Goal: Task Accomplishment & Management: Use online tool/utility

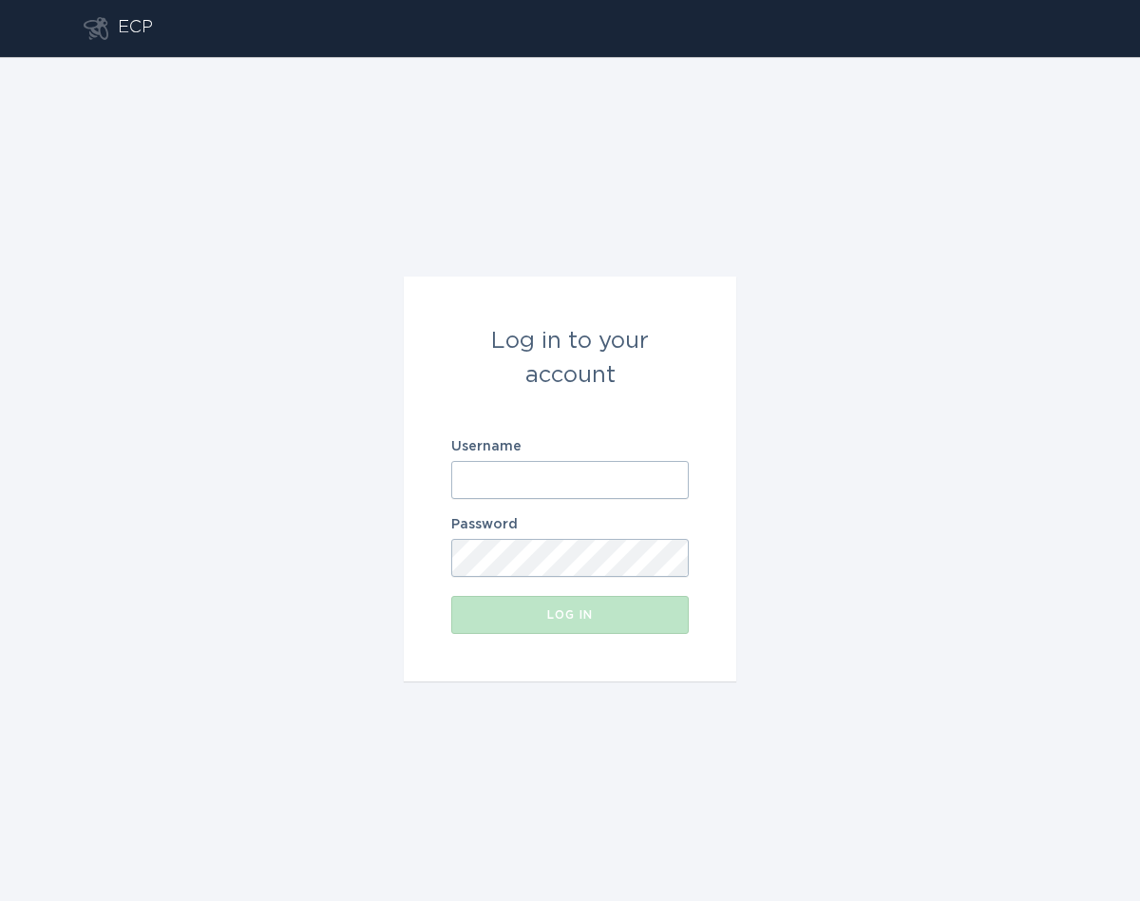
click at [605, 470] on input "Username" at bounding box center [570, 480] width 238 height 38
paste input "[EMAIL_ADDRESS][DOMAIN_NAME]"
type input "[EMAIL_ADDRESS][DOMAIN_NAME]"
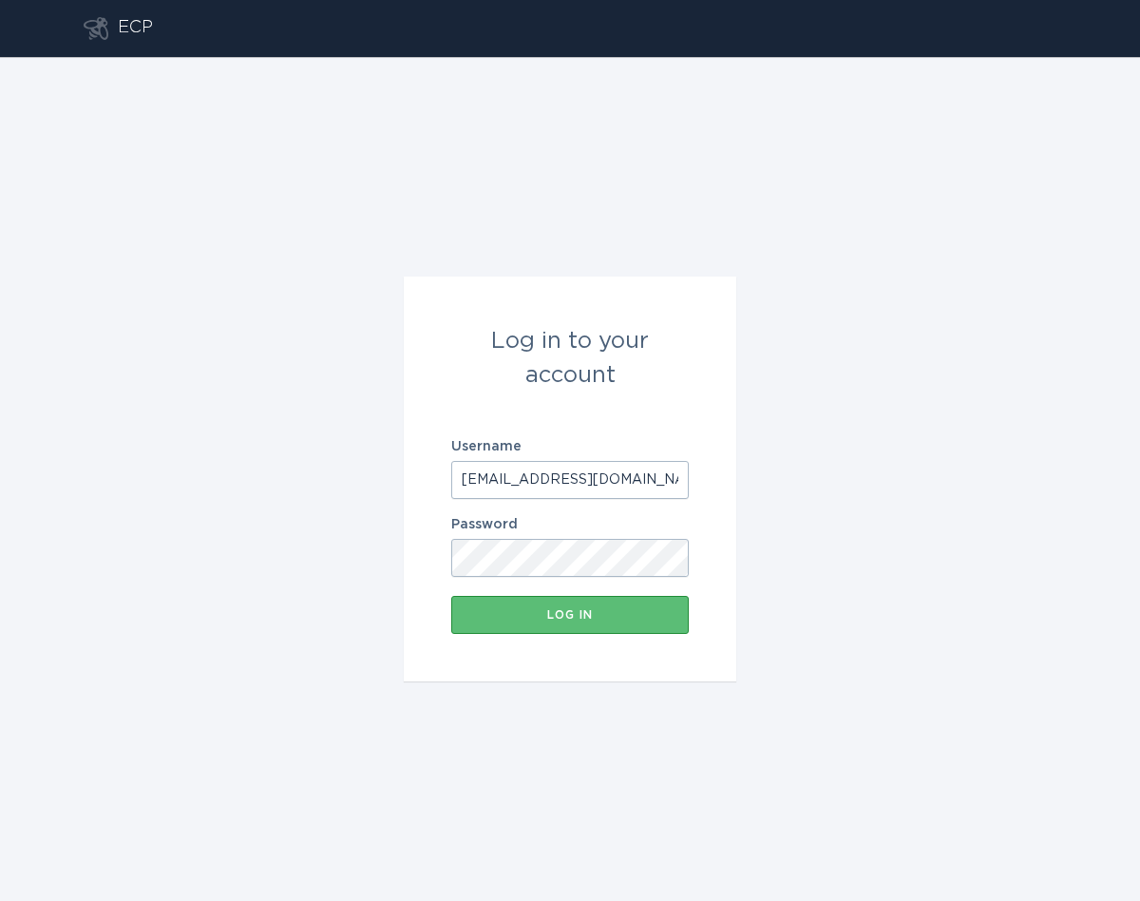
scroll to position [0, 0]
click at [746, 571] on div "Log in to your account Username [EMAIL_ADDRESS][DOMAIN_NAME] Password Log in" at bounding box center [570, 479] width 1140 height 844
click at [649, 602] on button "Log in" at bounding box center [570, 615] width 238 height 38
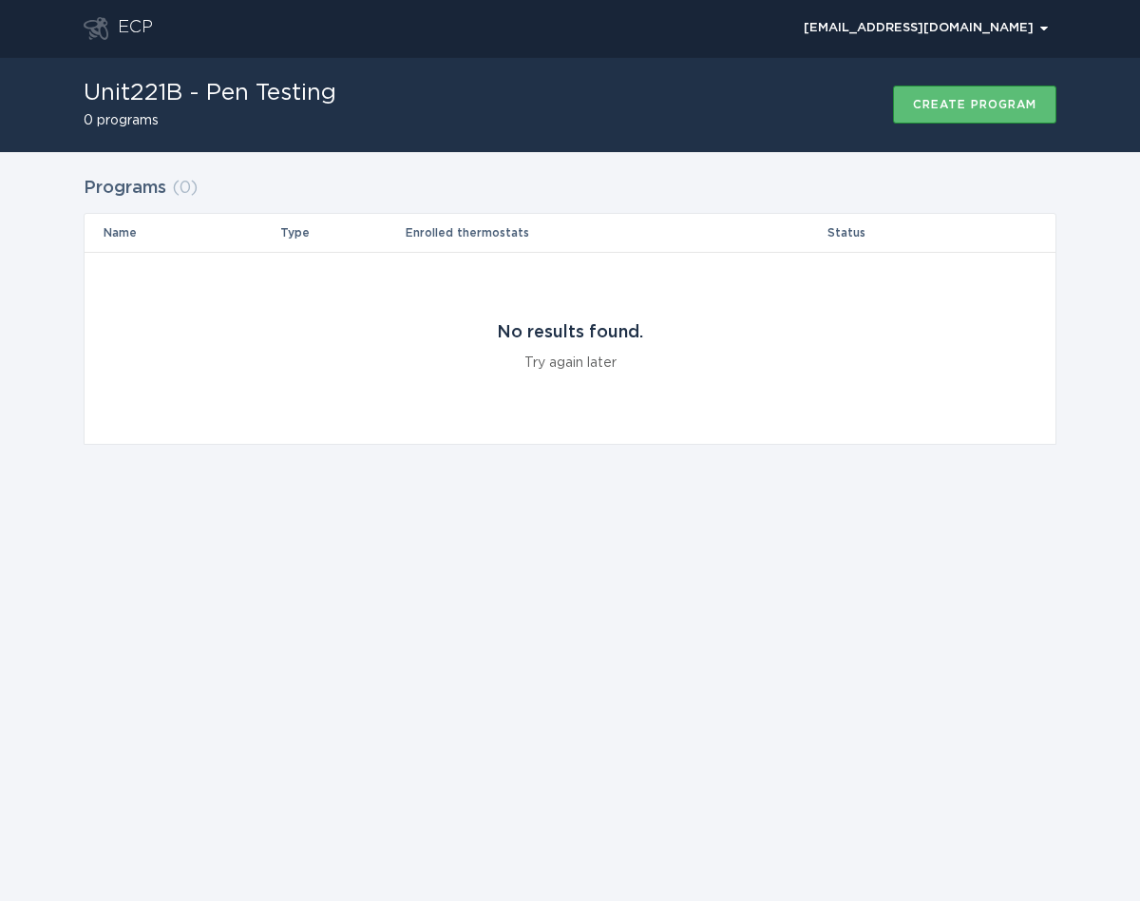
click at [452, 458] on div "Programs ( 0 ) Name Type Enrolled thermostats Status No results found. Try agai…" at bounding box center [570, 322] width 973 height 302
click at [667, 703] on div "ECP [EMAIL_ADDRESS][DOMAIN_NAME] Chevron Unit221B - Pen Testing 0 programs Crea…" at bounding box center [570, 450] width 1140 height 901
click at [755, 110] on div "Unit221B - Pen Testing 0 programs Create program" at bounding box center [570, 104] width 973 height 95
click at [403, 45] on div "[EMAIL_ADDRESS][DOMAIN_NAME] Chevron" at bounding box center [605, 28] width 904 height 57
click at [967, 98] on button "Create program" at bounding box center [974, 105] width 163 height 38
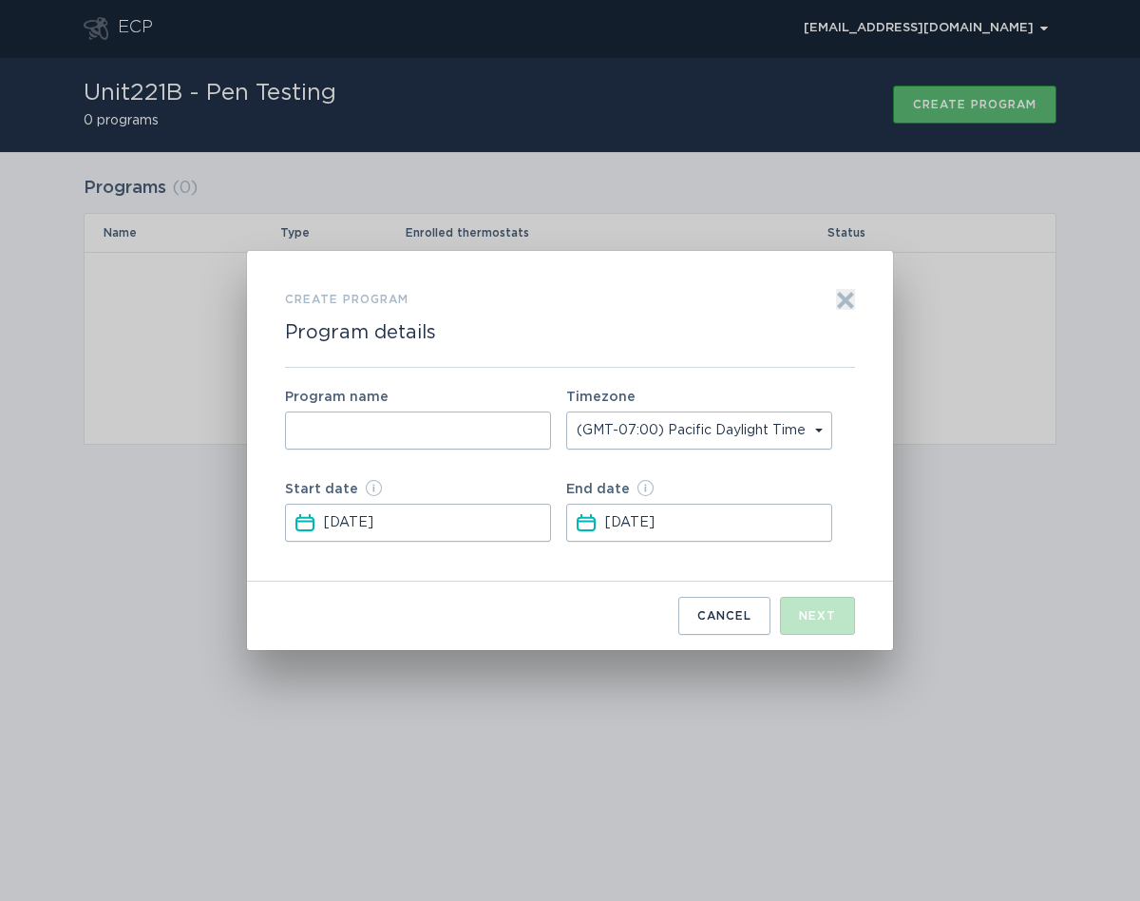
click at [543, 442] on input "Form to create a program" at bounding box center [418, 430] width 266 height 38
type input "w"
type input "Util2 Program"
click at [811, 617] on div "Next" at bounding box center [817, 615] width 37 height 11
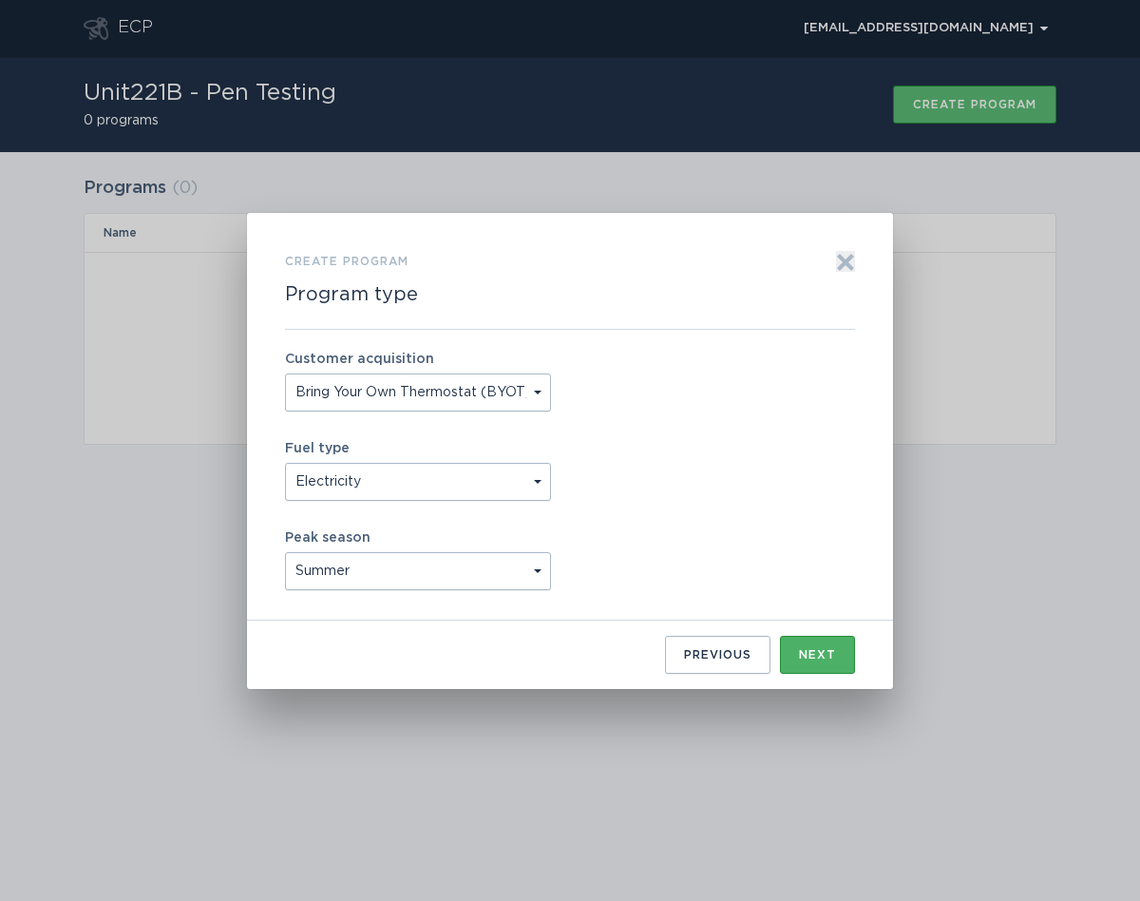
click at [815, 653] on div "Next" at bounding box center [817, 654] width 37 height 11
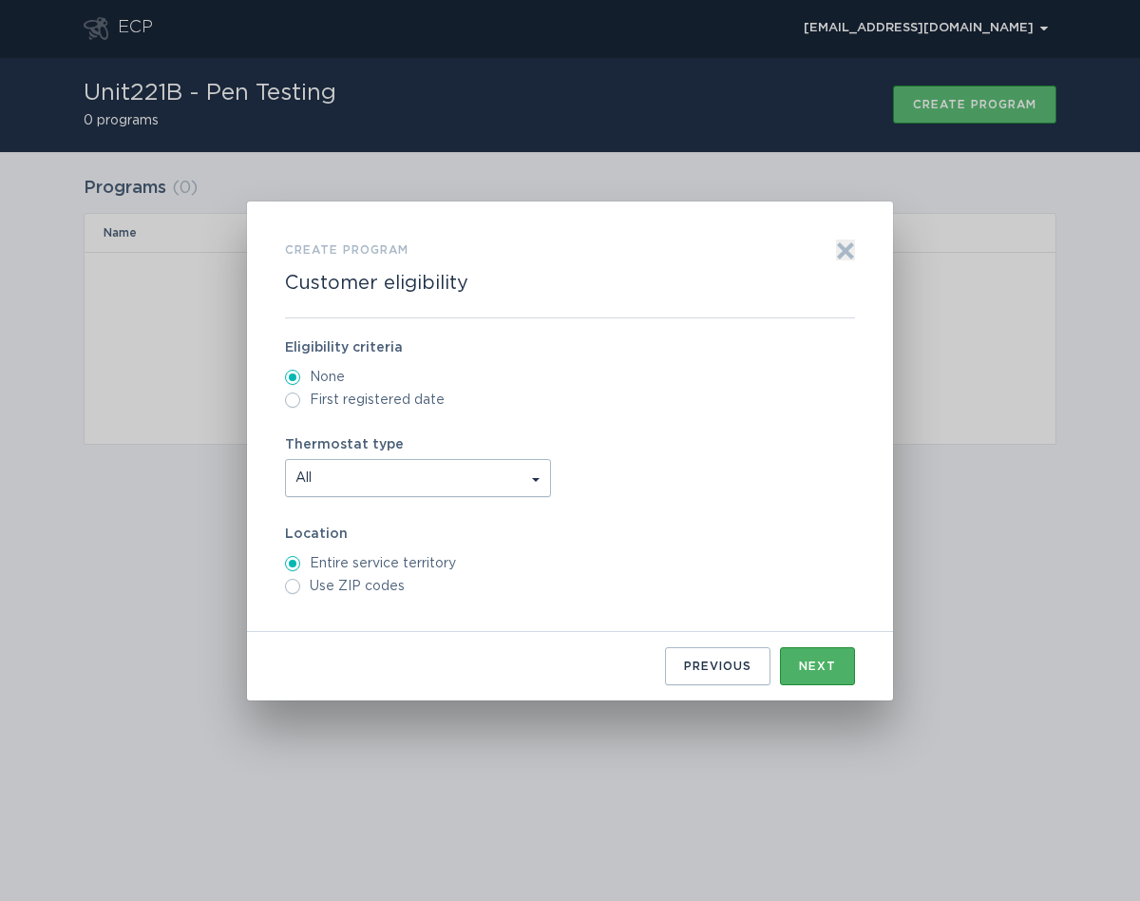
click at [816, 662] on div "Next" at bounding box center [817, 665] width 37 height 11
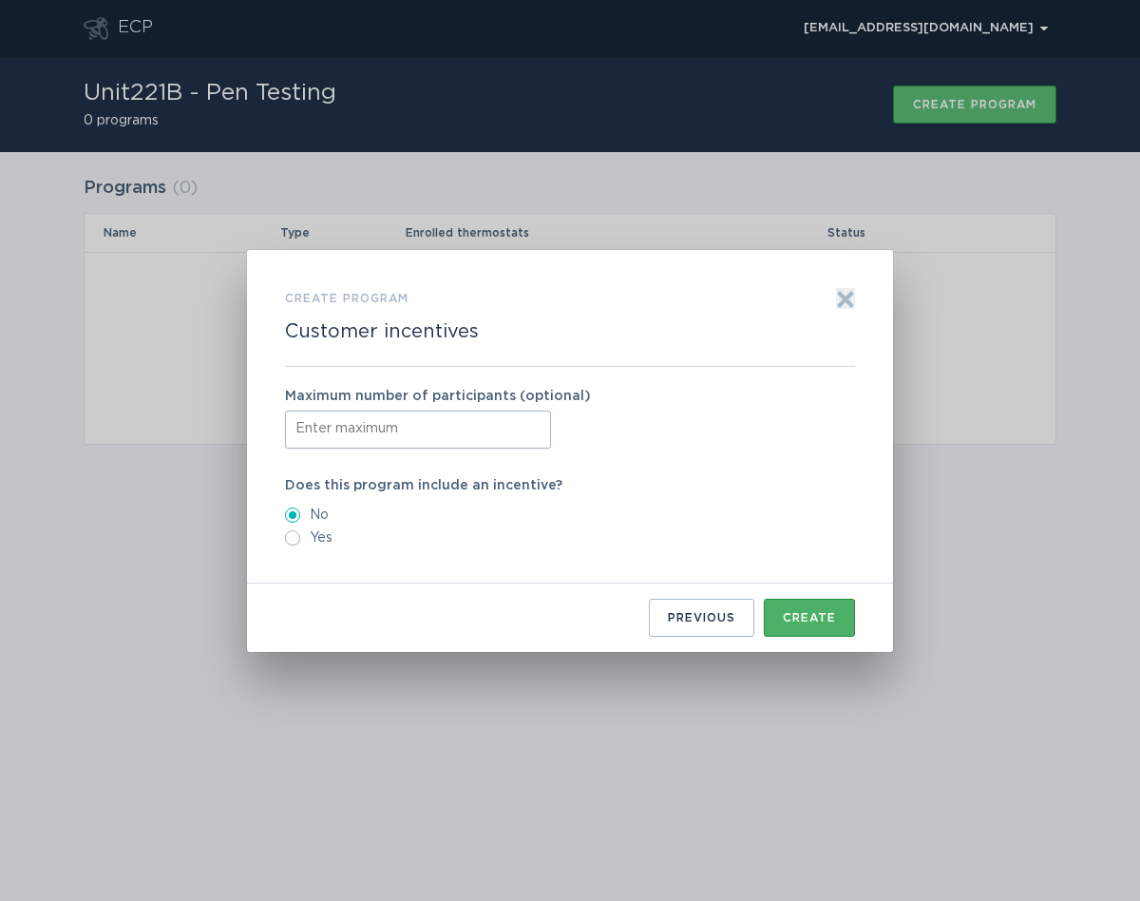
click at [808, 606] on button "Create" at bounding box center [809, 618] width 91 height 38
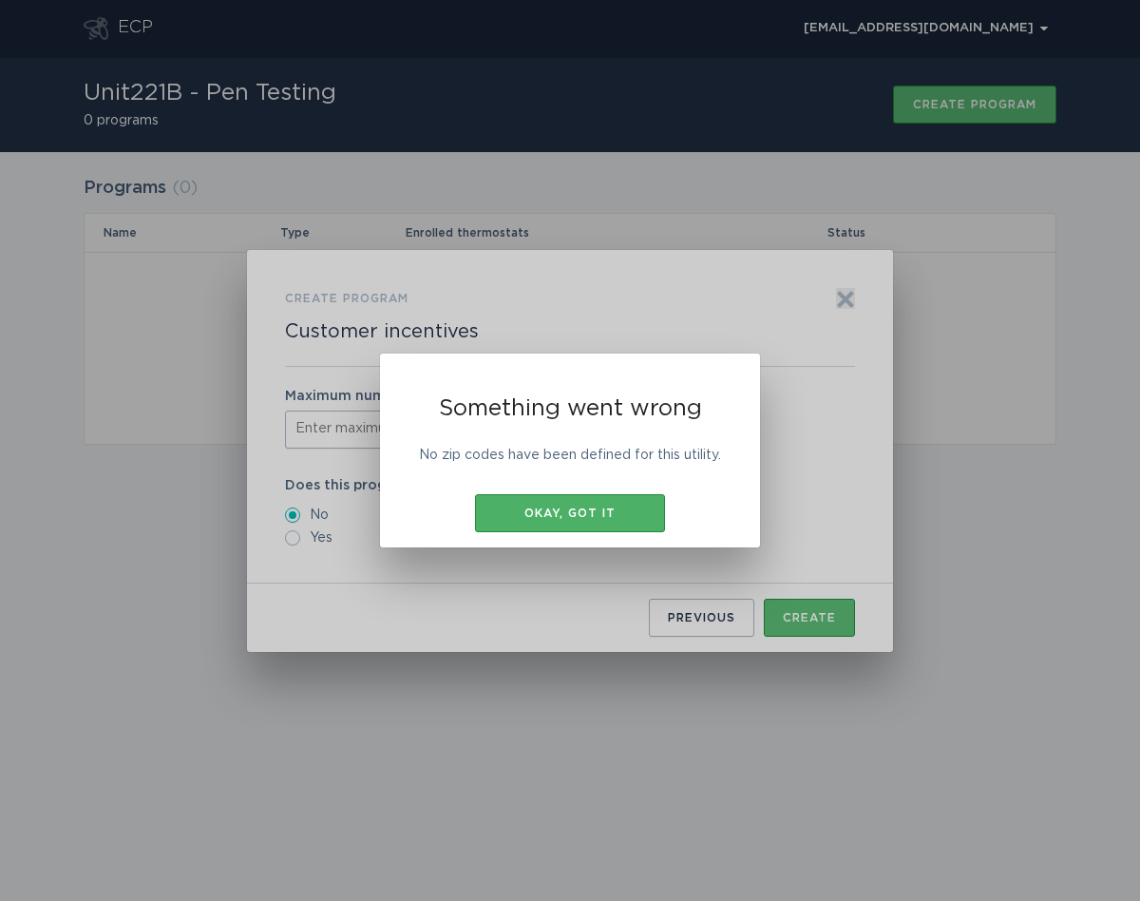
click at [626, 529] on button "Okay, got it" at bounding box center [570, 513] width 190 height 38
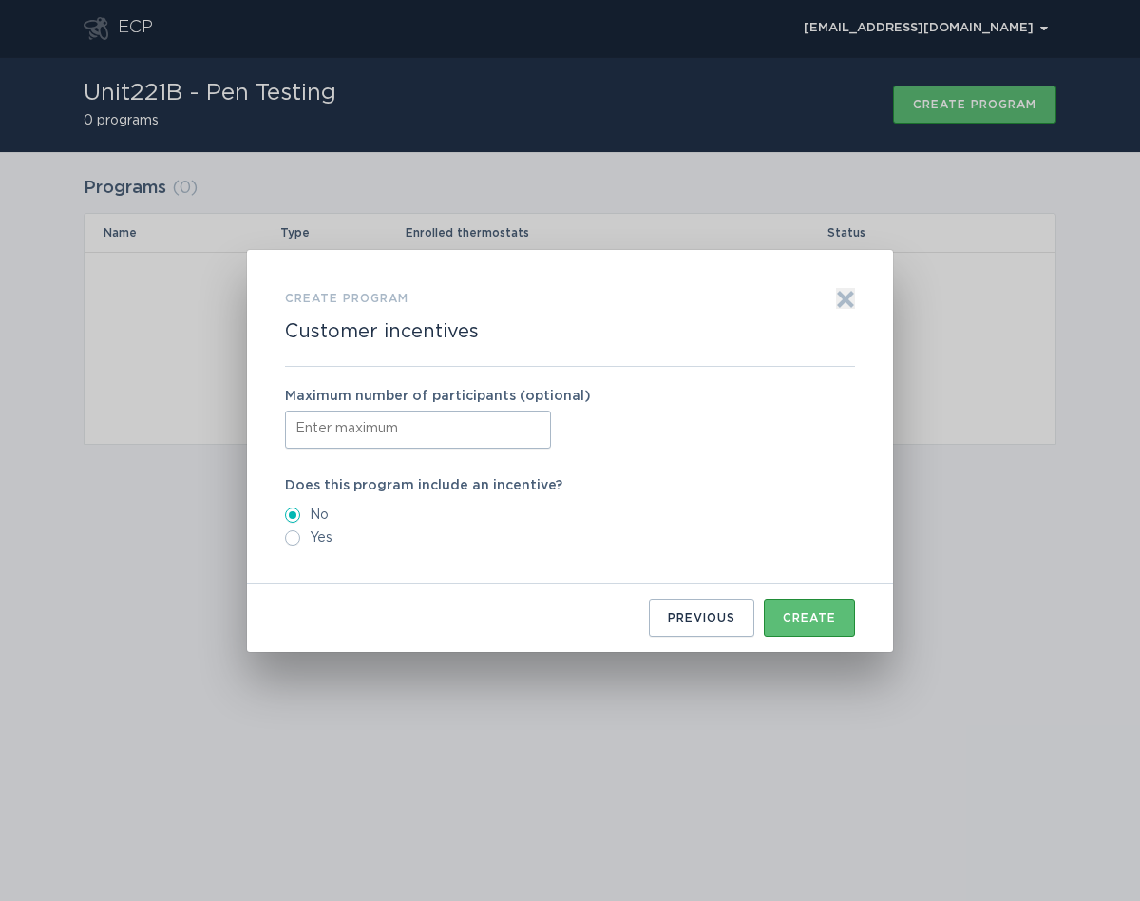
click at [987, 35] on div "Create program Customer incentives Exit Maximum number of participants (optiona…" at bounding box center [570, 450] width 1140 height 901
click at [835, 302] on div "Create program Customer incentives Exit" at bounding box center [570, 327] width 570 height 78
click at [845, 296] on icon "Exit" at bounding box center [846, 299] width 14 height 14
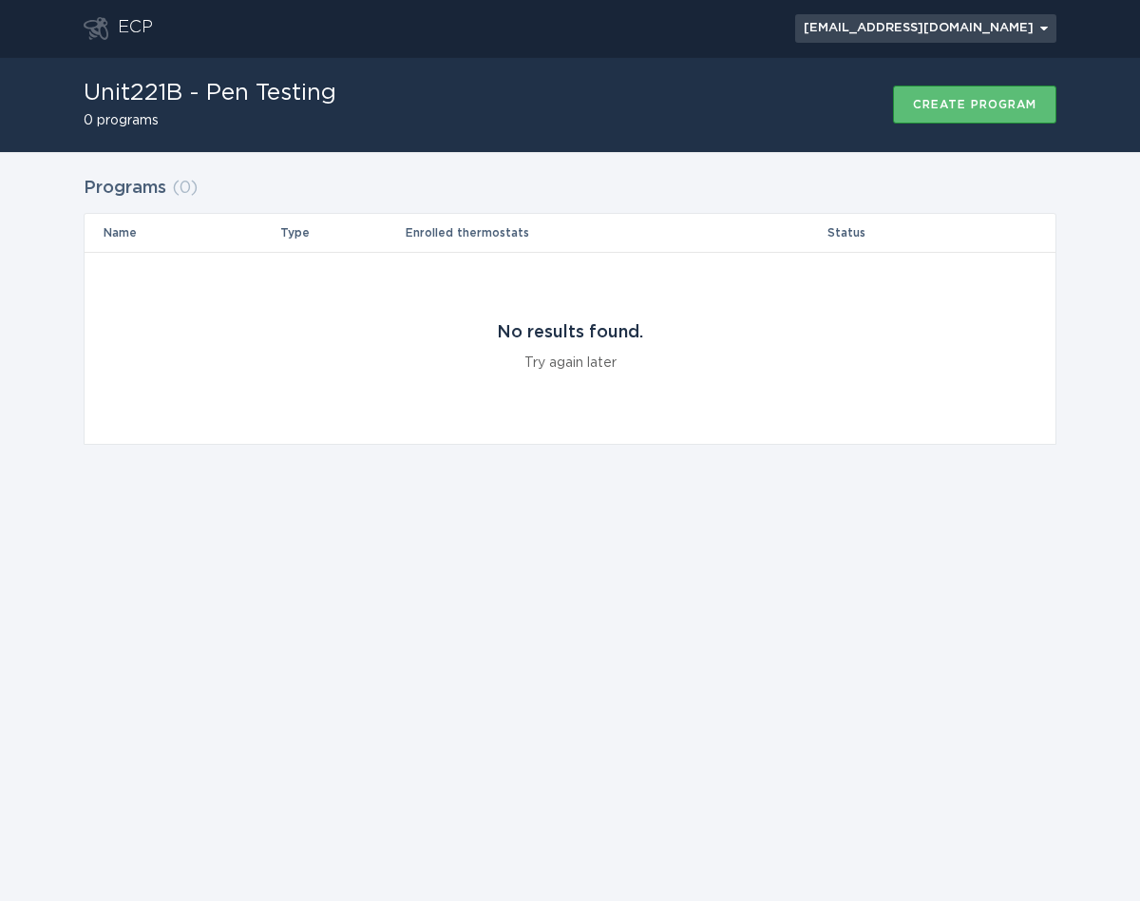
click at [981, 16] on button "[EMAIL_ADDRESS][DOMAIN_NAME] Chevron" at bounding box center [925, 28] width 261 height 29
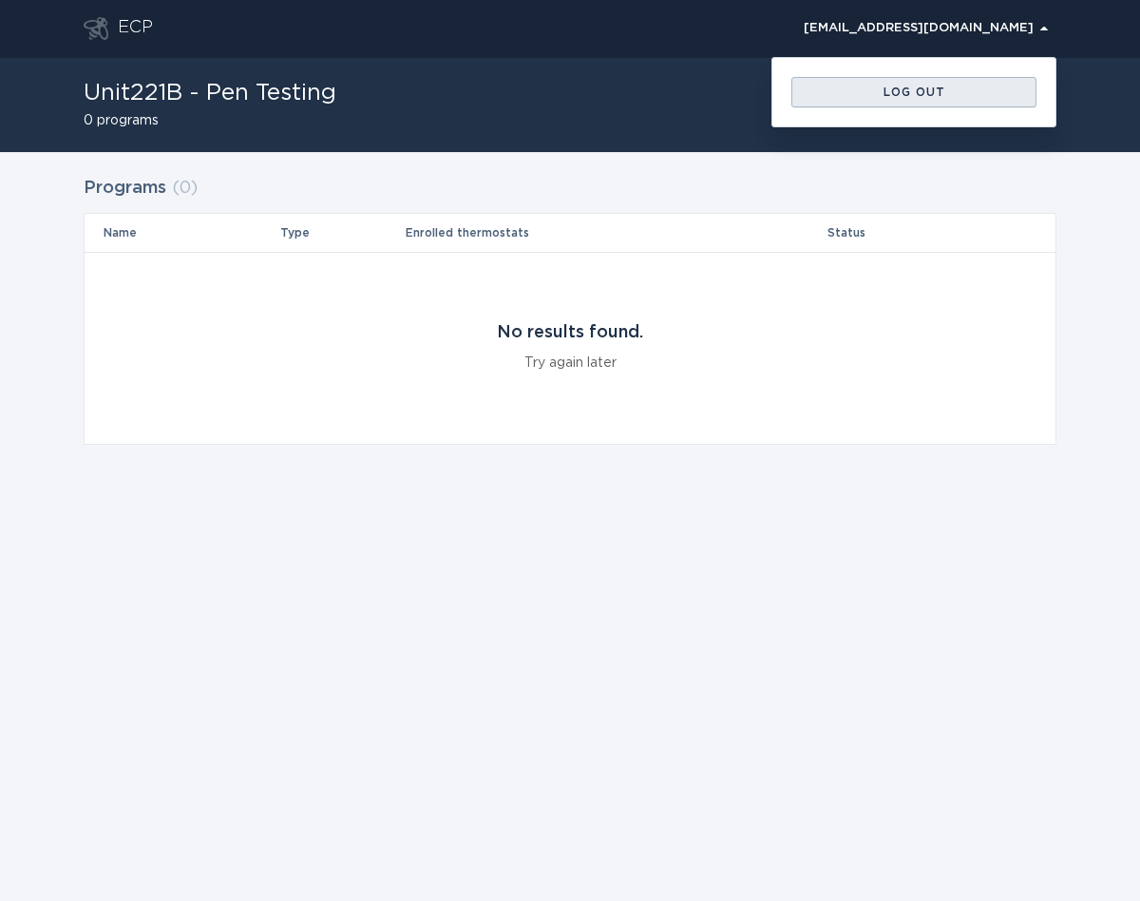
click at [893, 99] on button "Log out" at bounding box center [913, 92] width 245 height 30
